Goal: Task Accomplishment & Management: Manage account settings

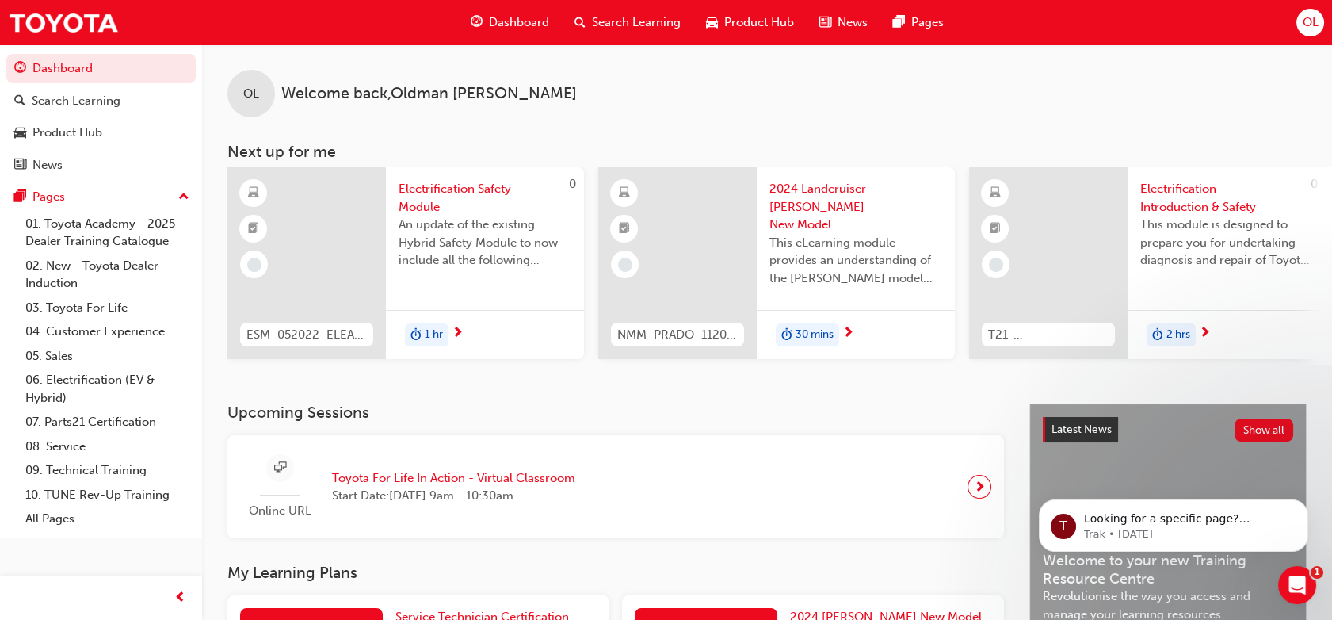
click at [1311, 21] on span "OL" at bounding box center [1310, 22] width 16 height 18
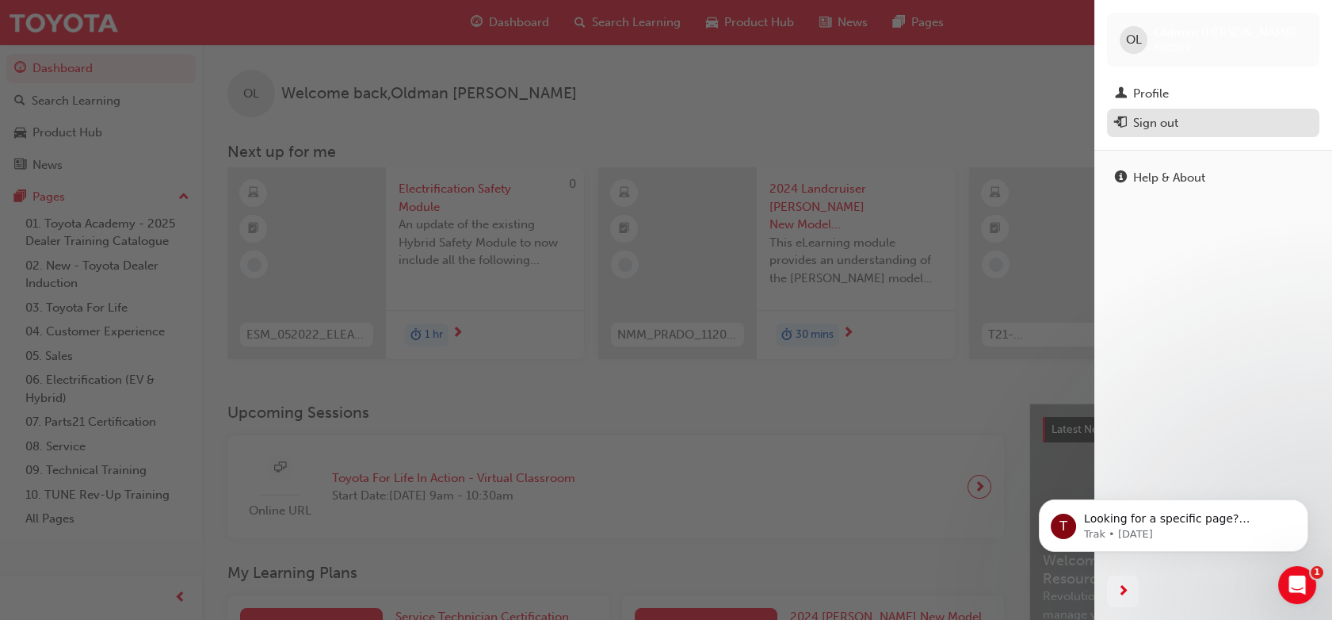
click at [1163, 120] on div "Sign out" at bounding box center [1155, 123] width 45 height 18
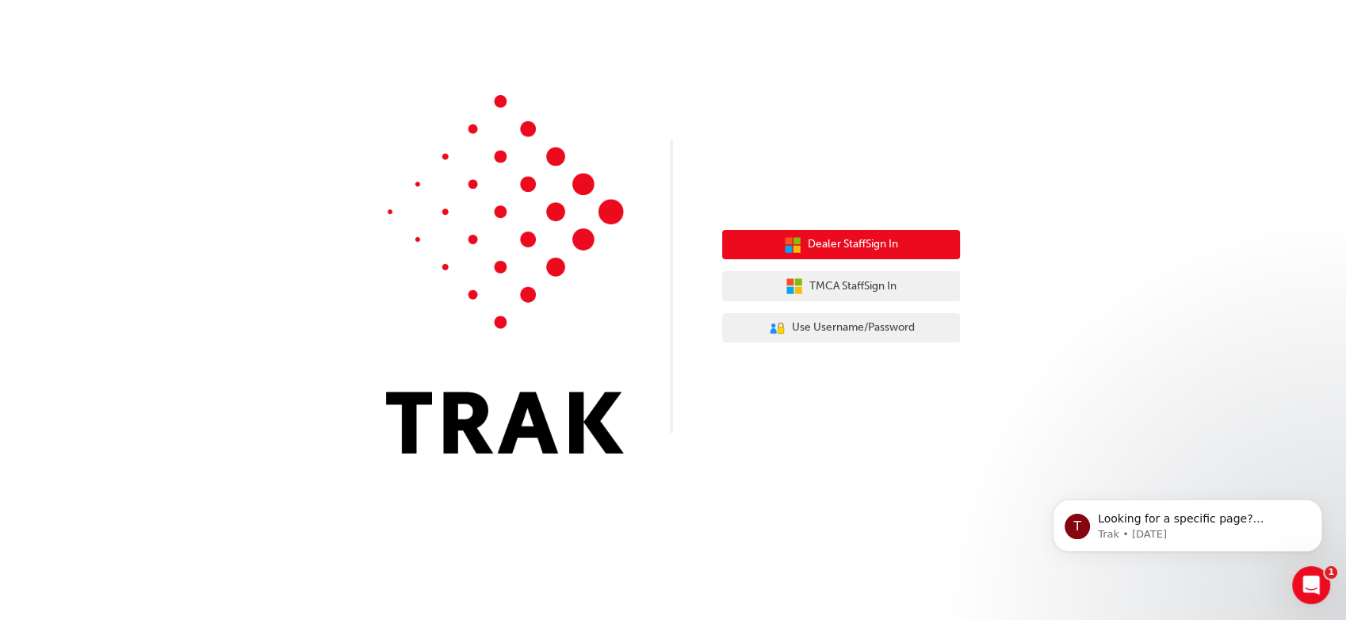
click at [862, 241] on span "Dealer Staff Sign In" at bounding box center [853, 244] width 90 height 18
